Goal: Task Accomplishment & Management: Complete application form

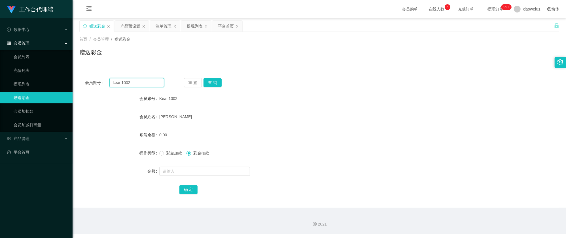
drag, startPoint x: 144, startPoint y: 85, endPoint x: 47, endPoint y: 75, distance: 97.7
click at [59, 77] on section "工作台代理端 数据中心 会员管理 会员列表 充值列表 提现列表 赠送彩金 会员加扣款 会员加减打码量 产品管理 平台首页 保存配置 重置配置 整体风格设置 主…" at bounding box center [283, 117] width 566 height 234
paste input "seng123"
type input "seng123"
click at [217, 78] on button "查 询" at bounding box center [213, 82] width 18 height 9
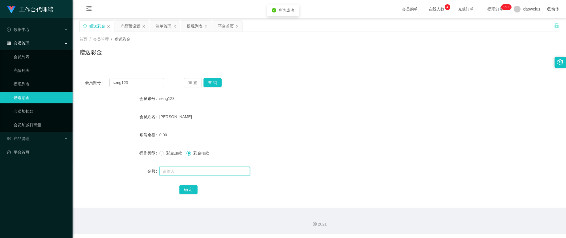
click at [203, 170] on input "text" at bounding box center [204, 170] width 91 height 9
type input "500"
click at [160, 150] on label "彩金加款" at bounding box center [171, 153] width 25 height 6
click at [185, 185] on button "确 定" at bounding box center [189, 189] width 18 height 9
click at [391, 94] on div "seng123" at bounding box center [299, 98] width 280 height 11
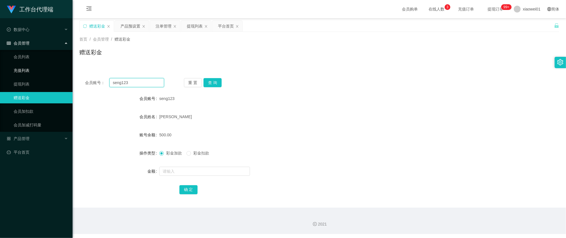
drag, startPoint x: 134, startPoint y: 83, endPoint x: 18, endPoint y: 73, distance: 116.1
click at [24, 74] on section "工作台代理端 数据中心 会员管理 会员列表 充值列表 提现列表 赠送彩金 会员加扣款 会员加减打码量 产品管理 平台首页 保存配置 重置配置 整体风格设置 主…" at bounding box center [283, 117] width 566 height 234
paste input "yap0101"
type input "yap0101"
click at [212, 84] on button "查 询" at bounding box center [213, 82] width 18 height 9
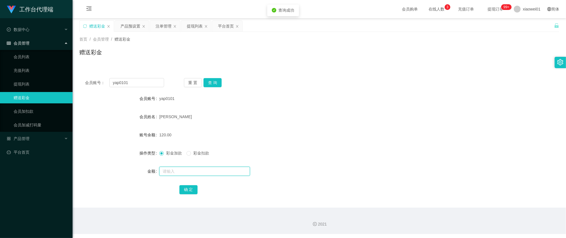
click at [178, 171] on input "text" at bounding box center [204, 170] width 91 height 9
type input "380"
drag, startPoint x: 195, startPoint y: 194, endPoint x: 195, endPoint y: 189, distance: 5.2
click at [195, 194] on button "确 定" at bounding box center [189, 189] width 18 height 9
click at [330, 112] on div "[PERSON_NAME]" at bounding box center [299, 116] width 280 height 11
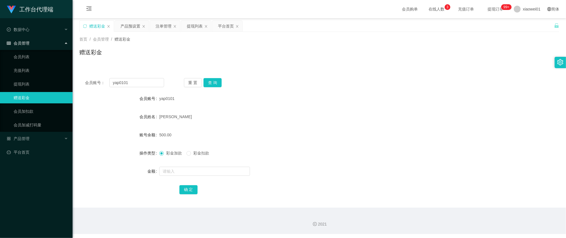
click at [319, 63] on div "首页 / 会员管理 / 赠送彩金 / 赠送彩金" at bounding box center [320, 49] width 494 height 34
click at [361, 63] on div "首页 / 会员管理 / 赠送彩金 / 赠送彩金" at bounding box center [320, 49] width 494 height 34
drag, startPoint x: 131, startPoint y: 80, endPoint x: -10, endPoint y: 74, distance: 141.1
click at [0, 74] on html "工作台代理端 数据中心 会员管理 会员列表 充值列表 提现列表 赠送彩金 会员加扣款 会员加减打码量 产品管理 平台首页 保存配置 重置配置 整体风格设置 主…" at bounding box center [283, 119] width 566 height 238
paste input "Kjh1996"
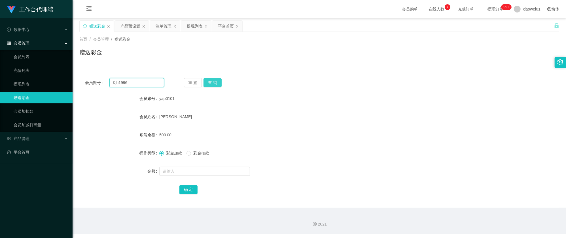
type input "Kjh1996"
click at [211, 84] on button "查 询" at bounding box center [213, 82] width 18 height 9
drag, startPoint x: 186, startPoint y: 178, endPoint x: 187, endPoint y: 174, distance: 3.9
click at [186, 178] on form "会员账号 Kjh1996 会员姓名 LEEKAHHOE 账号余额 0.00 操作类型 彩金加款 彩金扣款 金额 确 定" at bounding box center [319, 144] width 480 height 102
click at [189, 170] on input "text" at bounding box center [204, 170] width 91 height 9
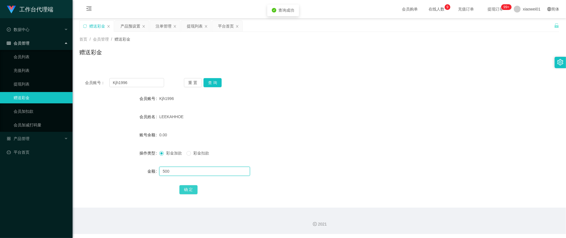
type input "500"
click at [190, 189] on button "确 定" at bounding box center [189, 189] width 18 height 9
click at [323, 145] on form "会员账号 Kjh1996 会员姓名 LEEKAHHOE 账号余额 0.00 操作类型 彩金加款 彩金扣款 金额 确 定" at bounding box center [319, 144] width 480 height 102
drag, startPoint x: 136, startPoint y: 79, endPoint x: 16, endPoint y: 78, distance: 120.2
click at [14, 80] on section "工作台代理端 数据中心 会员管理 会员列表 充值列表 提现列表 赠送彩金 会员加扣款 会员加减打码量 产品管理 平台首页 保存配置 重置配置 整体风格设置 主…" at bounding box center [283, 117] width 566 height 234
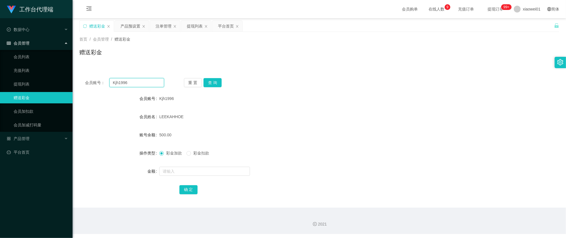
paste input "kean1002"
type input "kean1002"
drag, startPoint x: 213, startPoint y: 85, endPoint x: 213, endPoint y: 88, distance: 3.2
click at [214, 85] on button "查 询" at bounding box center [213, 82] width 18 height 9
click at [188, 170] on input "text" at bounding box center [204, 170] width 91 height 9
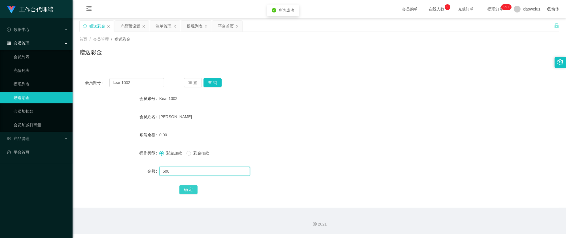
type input "500"
click at [181, 192] on button "确 定" at bounding box center [189, 189] width 18 height 9
drag, startPoint x: 355, startPoint y: 138, endPoint x: 364, endPoint y: 134, distance: 8.9
click at [364, 134] on div "500.00" at bounding box center [299, 134] width 280 height 11
drag, startPoint x: 147, startPoint y: 81, endPoint x: 27, endPoint y: 73, distance: 119.7
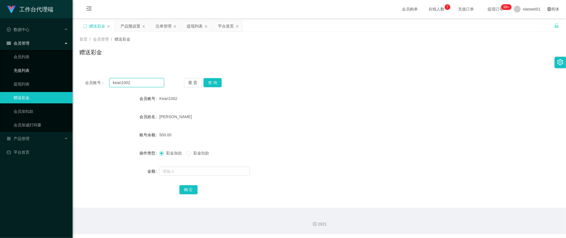
click at [28, 73] on section "工作台代理端 数据中心 会员管理 会员列表 充值列表 提现列表 赠送彩金 会员加扣款 会员加减打码量 产品管理 平台首页 保存配置 重置配置 整体风格设置 主…" at bounding box center [283, 117] width 566 height 234
paste input "Kjh1996"
type input "Kjh1996"
click at [221, 82] on div "重 置 查 询" at bounding box center [223, 82] width 79 height 9
click at [219, 85] on button "查 询" at bounding box center [213, 82] width 18 height 9
